Goal: Transaction & Acquisition: Purchase product/service

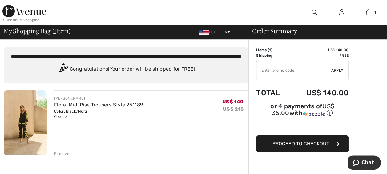
click at [291, 140] on span "Proceed to Checkout" at bounding box center [301, 143] width 57 height 6
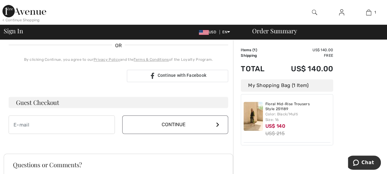
scroll to position [131, 0]
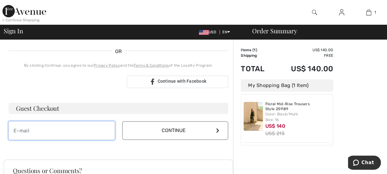
click at [28, 130] on input "email" at bounding box center [62, 130] width 106 height 18
type input "[EMAIL_ADDRESS][DOMAIN_NAME]"
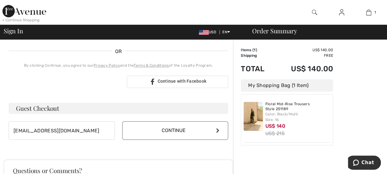
click at [152, 128] on button "Continue" at bounding box center [175, 130] width 106 height 18
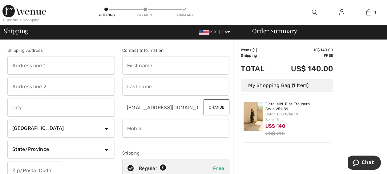
click at [43, 64] on input "text" at bounding box center [61, 65] width 108 height 18
type input "41 Baker Rd"
type input "Portsmouth, RI 02871"
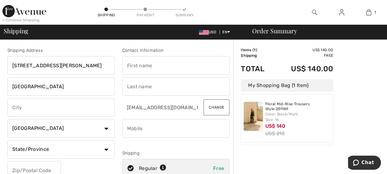
type input "41 Baker Rd, Portsmouth, RI, 02871"
select select "US"
type input "02871"
type input "Beth"
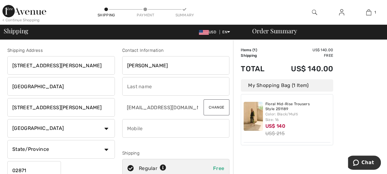
type input "HebertSilvia-"
type input "5086412949"
click at [84, 91] on input "Portsmouth, RI 02871" at bounding box center [61, 86] width 108 height 18
drag, startPoint x: 79, startPoint y: 87, endPoint x: -1, endPoint y: 89, distance: 80.7
click at [0, 89] on html "We value your privacy We use cookies to enhance your browsing experience, serve…" at bounding box center [193, 87] width 387 height 174
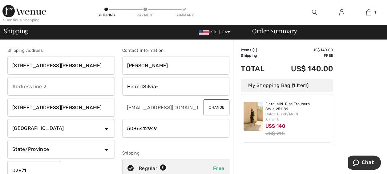
drag, startPoint x: 100, startPoint y: 107, endPoint x: 0, endPoint y: 107, distance: 100.1
click at [0, 107] on html "We value your privacy We use cookies to enhance your browsing experience, serve…" at bounding box center [193, 87] width 387 height 174
click at [49, 110] on input "Portsmouth" at bounding box center [61, 107] width 108 height 18
type input "Portsmouth"
click at [13, 128] on select "Country Canada United States Afghanistan Aland Islands Albania Algeria American…" at bounding box center [61, 128] width 108 height 18
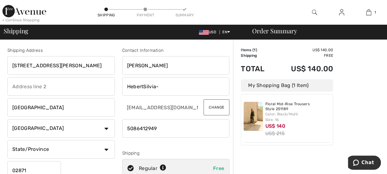
click at [17, 149] on select "State/Province Alabama Alaska American Samoa Arizona Arkansas California Colora…" at bounding box center [61, 149] width 108 height 18
select select "RI"
click at [7, 140] on select "State/Province Alabama Alaska American Samoa Arizona Arkansas California Colora…" at bounding box center [61, 149] width 108 height 18
click at [161, 85] on input "HebertSilvia-" at bounding box center [176, 86] width 108 height 18
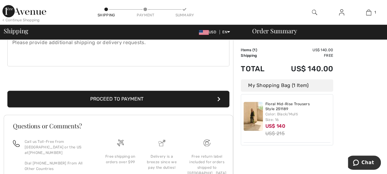
scroll to position [185, 0]
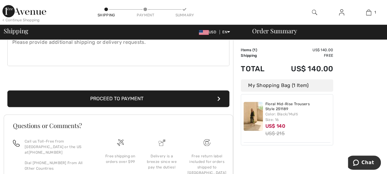
type input "Hebert-Silvia"
click at [128, 99] on button "Proceed to Payment" at bounding box center [118, 98] width 222 height 17
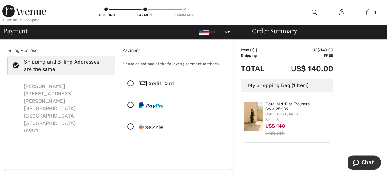
click at [131, 104] on icon at bounding box center [131, 105] width 16 height 6
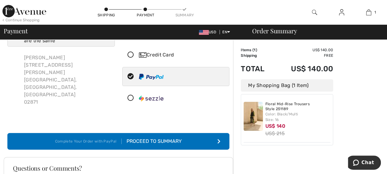
scroll to position [62, 0]
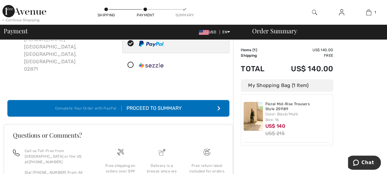
click at [150, 108] on div "Proceed to Summary" at bounding box center [152, 107] width 60 height 7
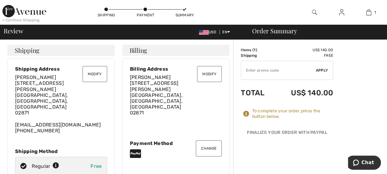
click at [206, 140] on button "Change" at bounding box center [209, 148] width 26 height 16
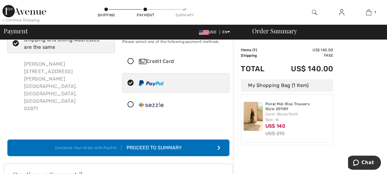
click at [131, 60] on icon at bounding box center [131, 61] width 16 height 6
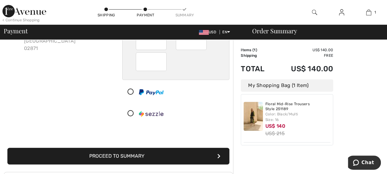
scroll to position [84, 0]
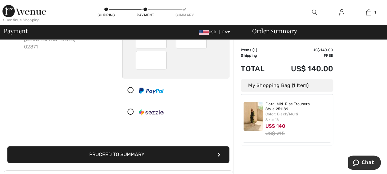
click at [99, 155] on button "Proceed to Summary" at bounding box center [118, 154] width 222 height 17
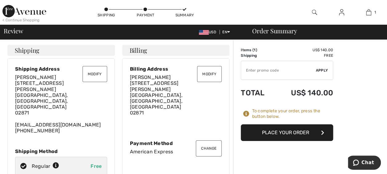
click at [271, 136] on button "Place Your Order" at bounding box center [287, 132] width 92 height 17
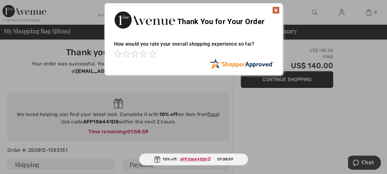
click at [278, 8] on img at bounding box center [275, 9] width 7 height 7
